Goal: Transaction & Acquisition: Purchase product/service

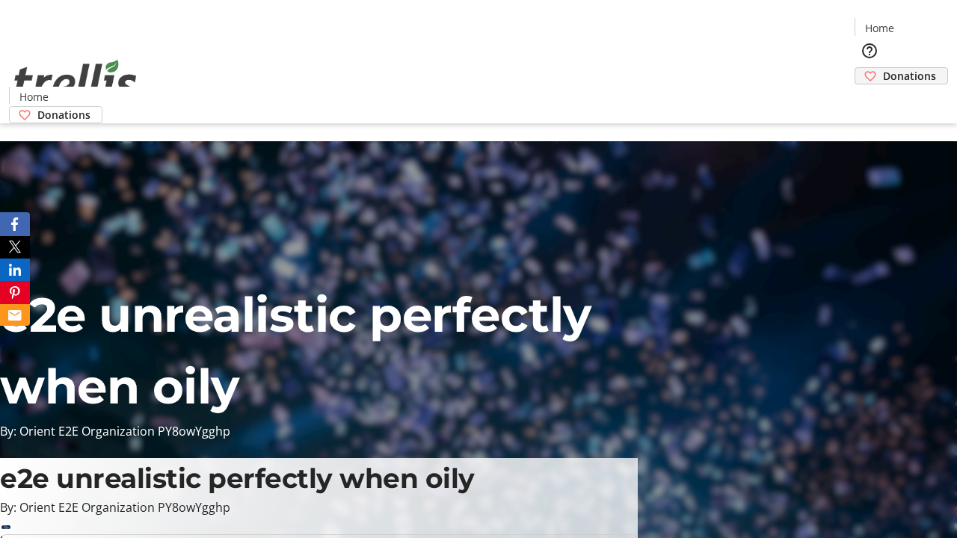
click at [883, 68] on span "Donations" at bounding box center [909, 76] width 53 height 16
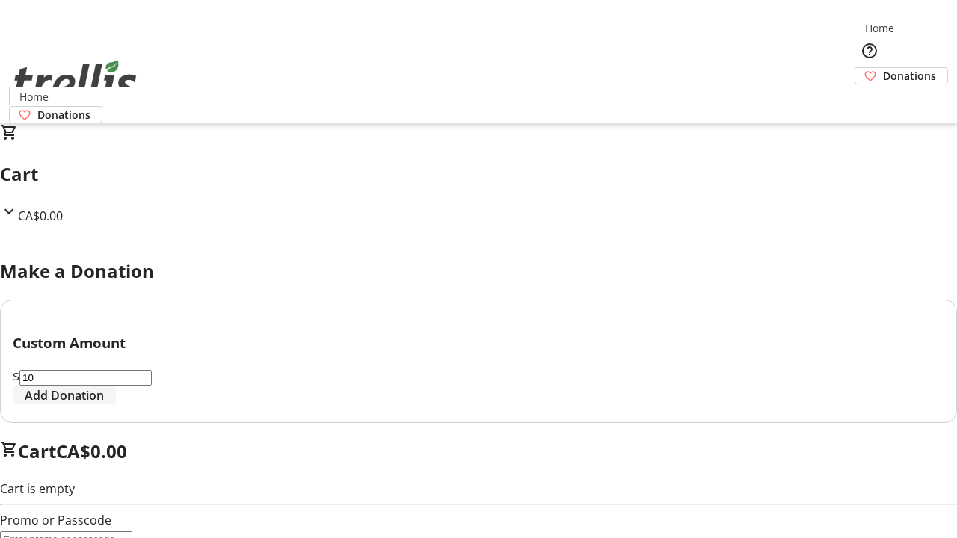
click at [104, 405] on span "Add Donation" at bounding box center [64, 396] width 79 height 18
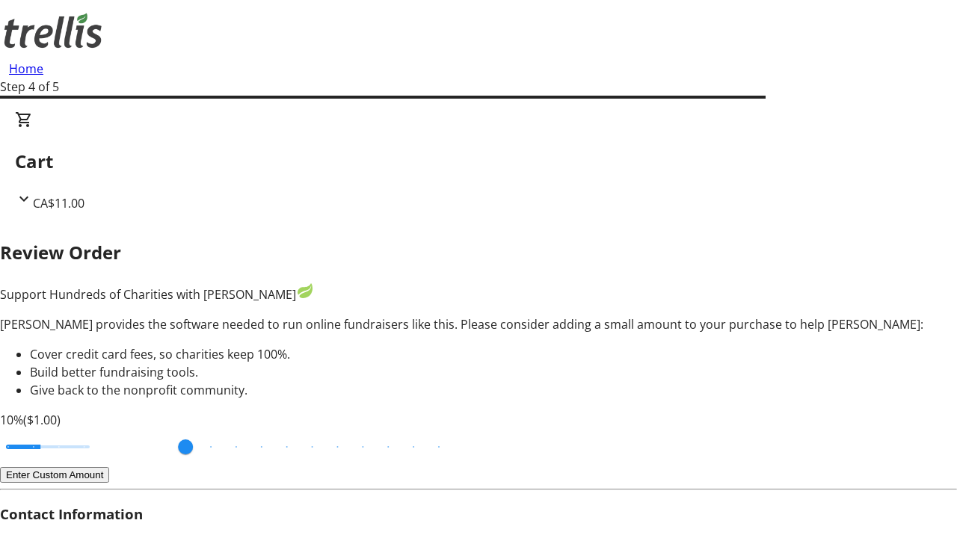
click at [109, 467] on button "Enter Custom Amount" at bounding box center [54, 475] width 109 height 16
